Goal: Transaction & Acquisition: Purchase product/service

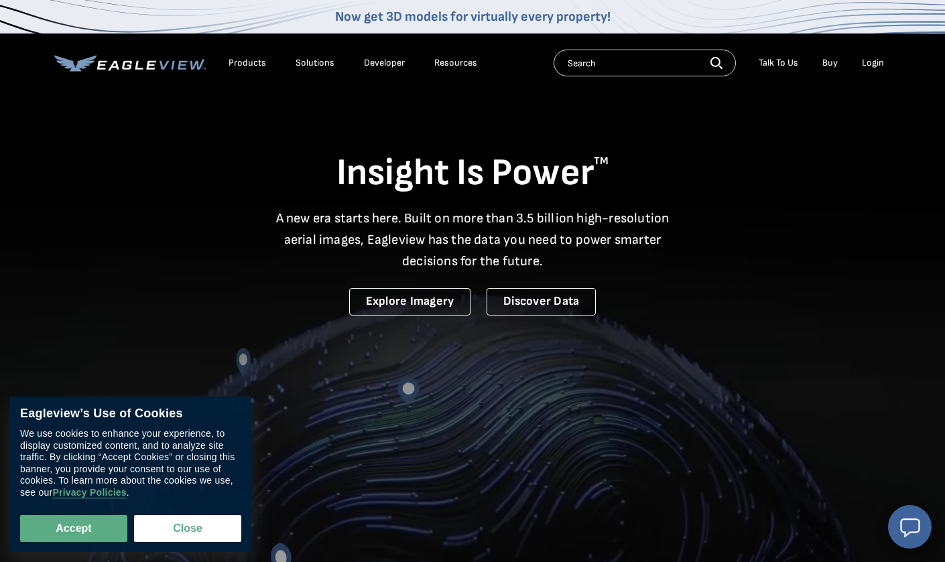
click at [872, 64] on div "Login" at bounding box center [873, 63] width 22 height 12
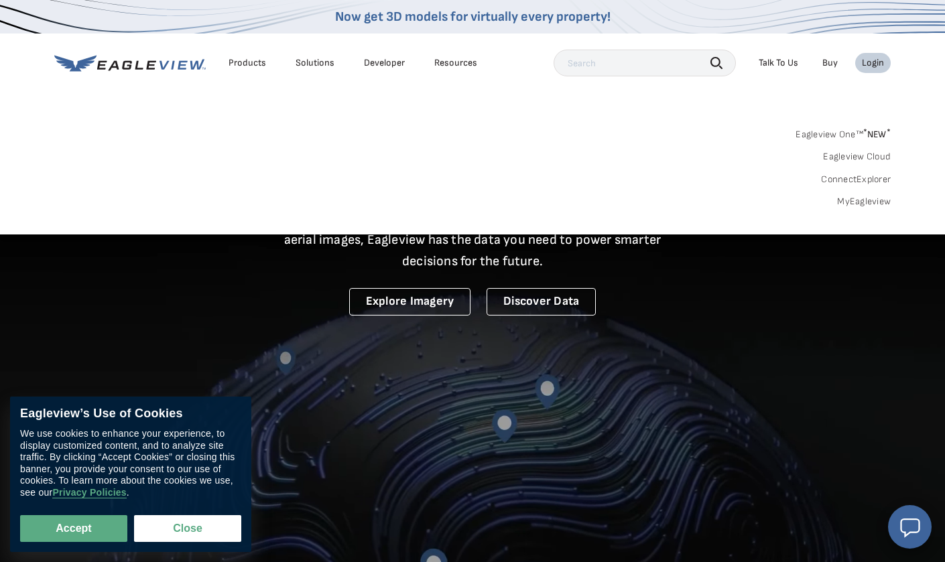
click at [854, 200] on link "MyEagleview" at bounding box center [864, 202] width 54 height 12
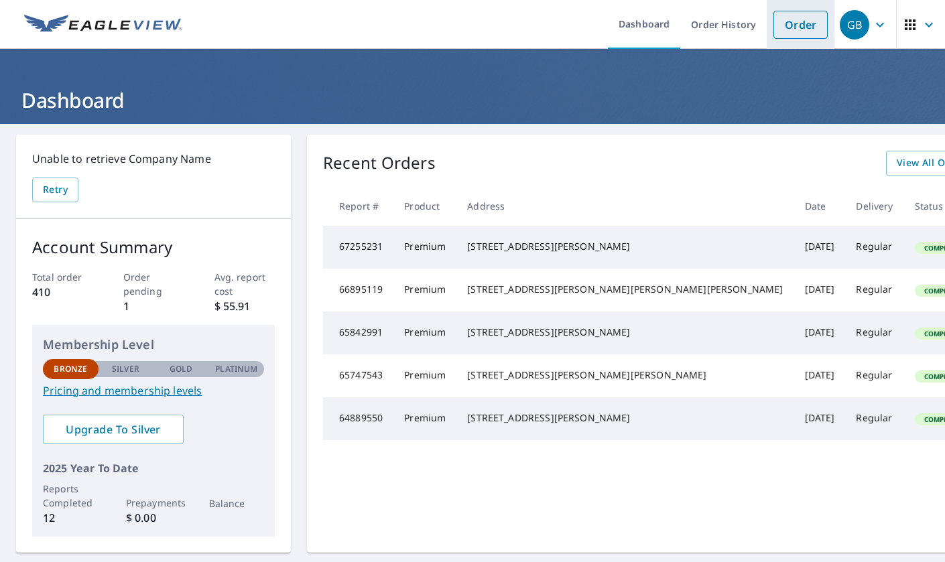
click at [800, 29] on link "Order" at bounding box center [800, 25] width 54 height 28
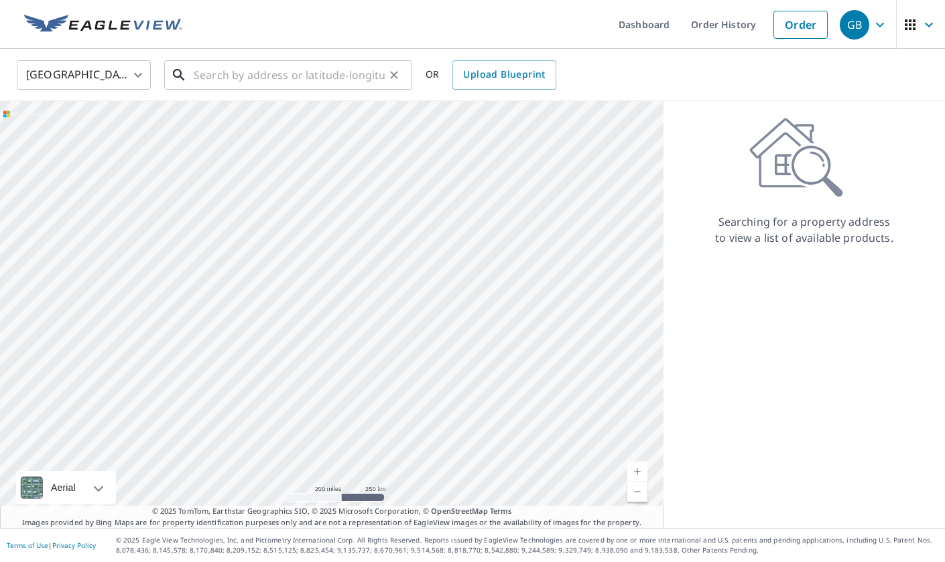
click at [294, 83] on input "text" at bounding box center [289, 75] width 191 height 38
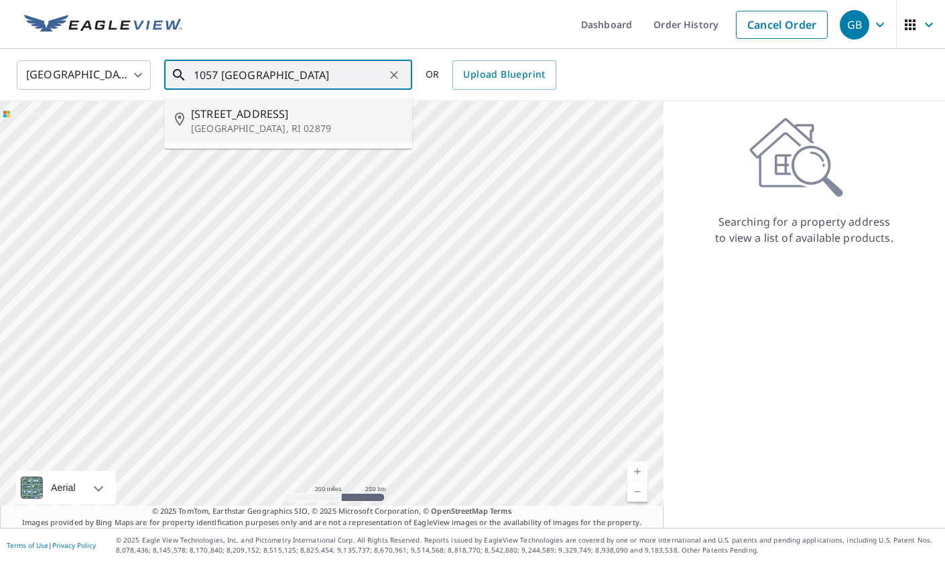
click at [290, 123] on p "[GEOGRAPHIC_DATA], RI 02879" at bounding box center [296, 128] width 210 height 13
type input "[STREET_ADDRESS][PERSON_NAME]"
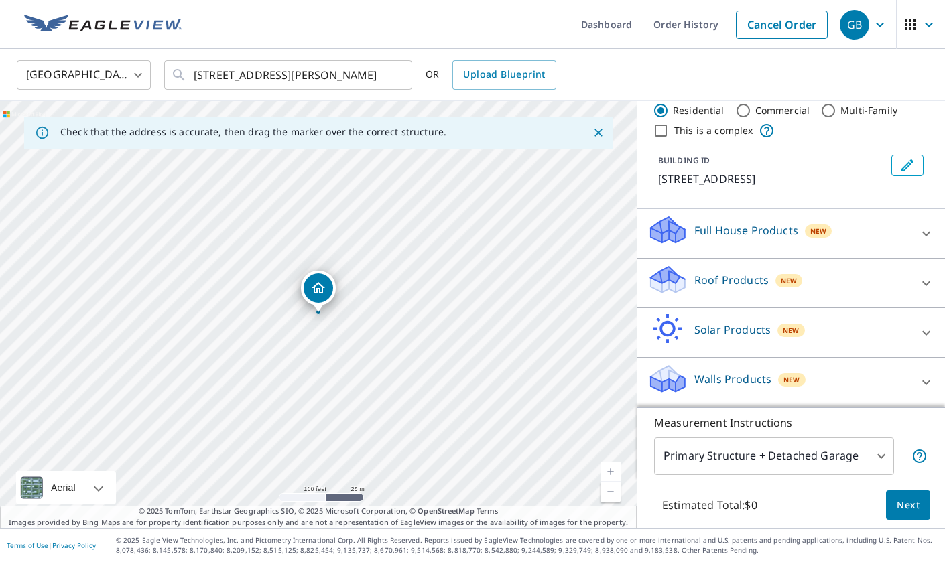
scroll to position [31, 0]
click at [742, 285] on p "Roof Products" at bounding box center [731, 280] width 74 height 16
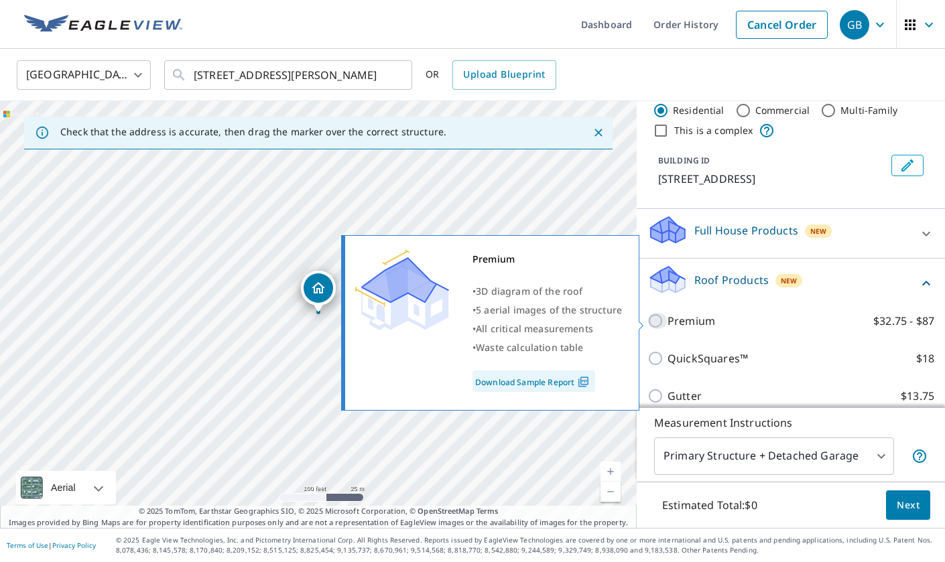
click at [658, 322] on input "Premium $32.75 - $87" at bounding box center [657, 321] width 20 height 16
checkbox input "true"
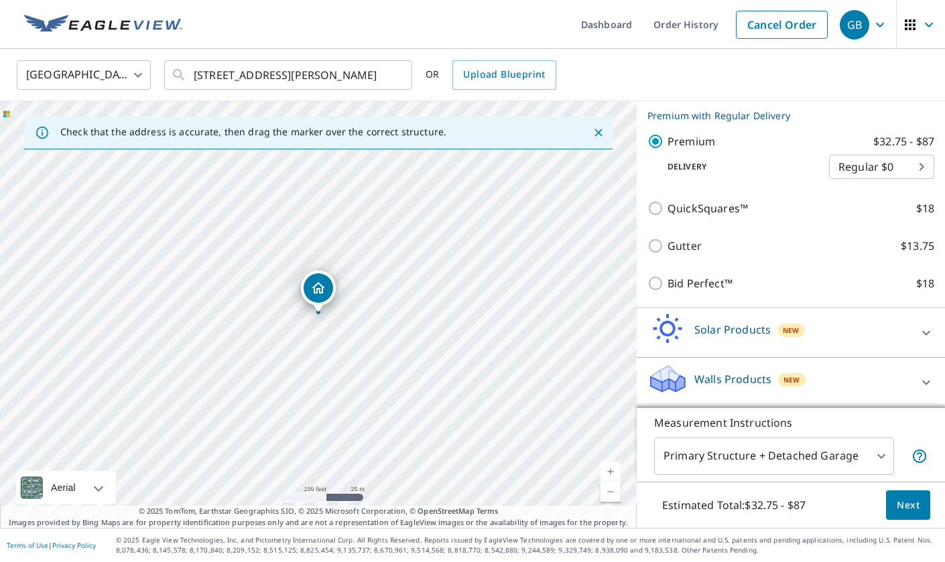
scroll to position [0, 0]
click at [912, 498] on span "Next" at bounding box center [907, 505] width 23 height 17
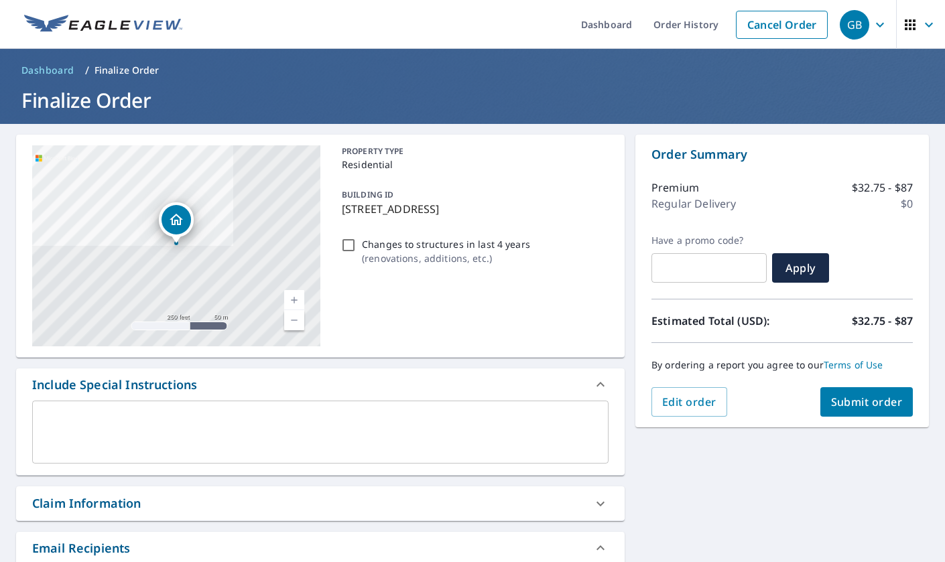
click at [872, 408] on span "Submit order" at bounding box center [867, 402] width 72 height 15
